Goal: Task Accomplishment & Management: Use online tool/utility

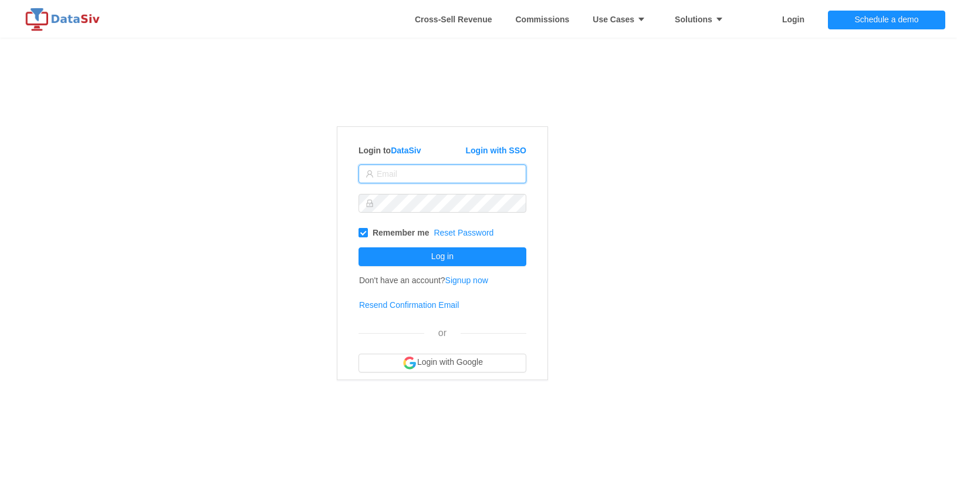
type input "[EMAIL_ADDRESS][DOMAIN_NAME]"
click at [495, 274] on span "Remember me Reset Password Log in Don't have an account? Signup now Resend Conf…" at bounding box center [443, 297] width 168 height 139
click at [502, 266] on div "Remember me Reset Password Log in Don't have an account? Signup now Resend Conf…" at bounding box center [443, 297] width 168 height 153
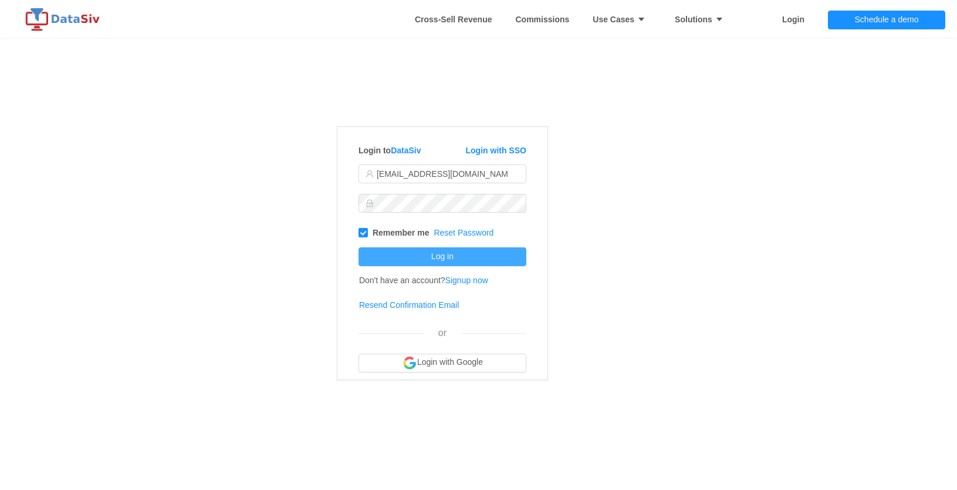
click at [505, 258] on button "Log in" at bounding box center [443, 256] width 168 height 19
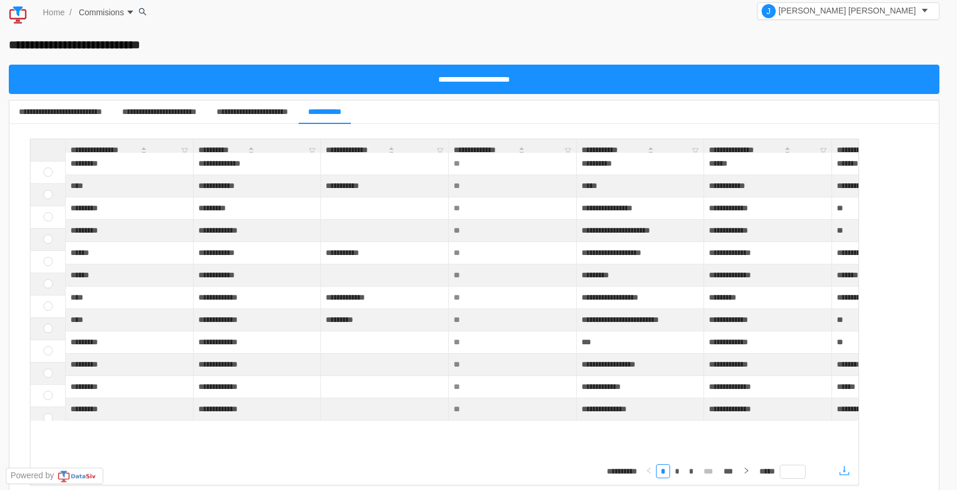
click at [846, 473] on icon "icon: download" at bounding box center [845, 470] width 12 height 12
